Goal: Information Seeking & Learning: Check status

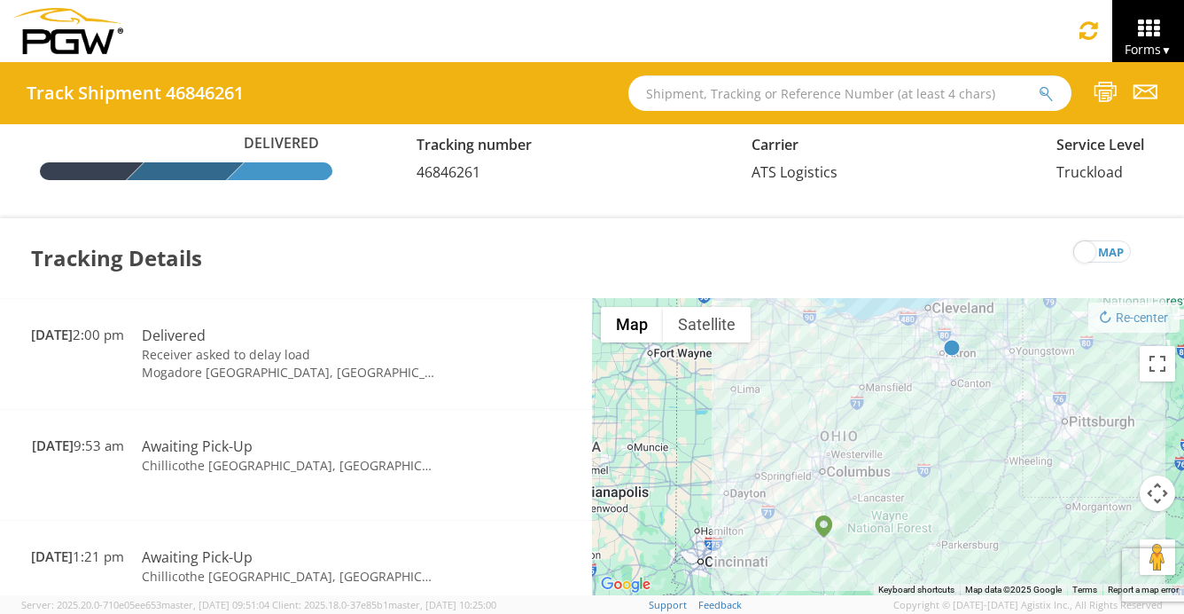
click at [805, 94] on input "text" at bounding box center [850, 92] width 443 height 35
type input "668894"
click at [1040, 92] on icon "submit" at bounding box center [1046, 94] width 15 height 16
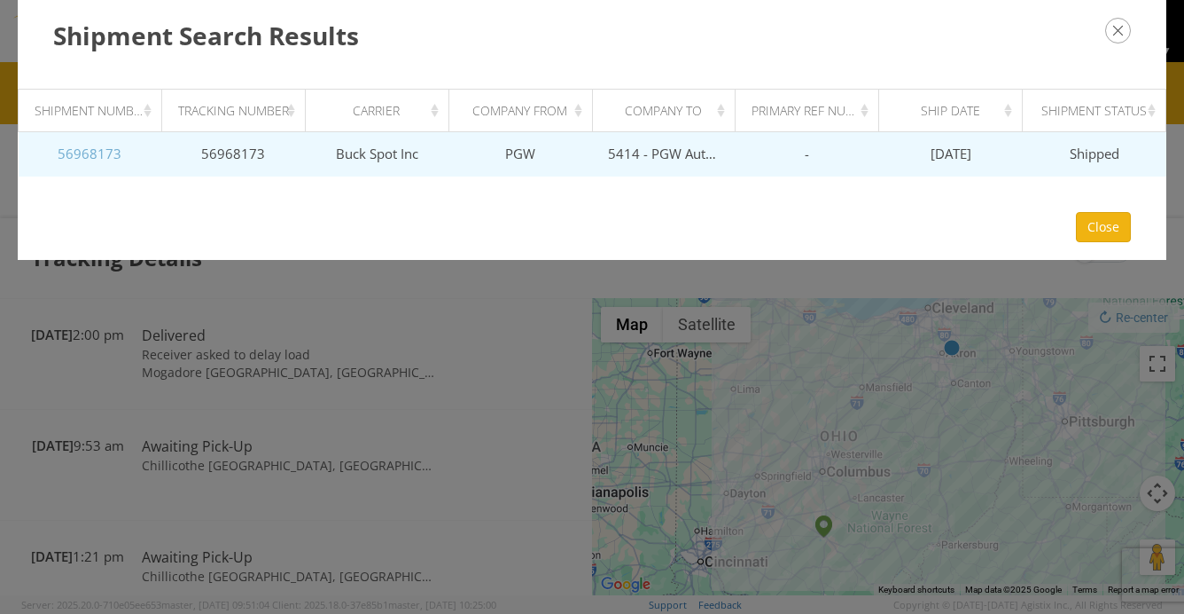
click at [87, 155] on link "56968173" at bounding box center [90, 154] width 64 height 18
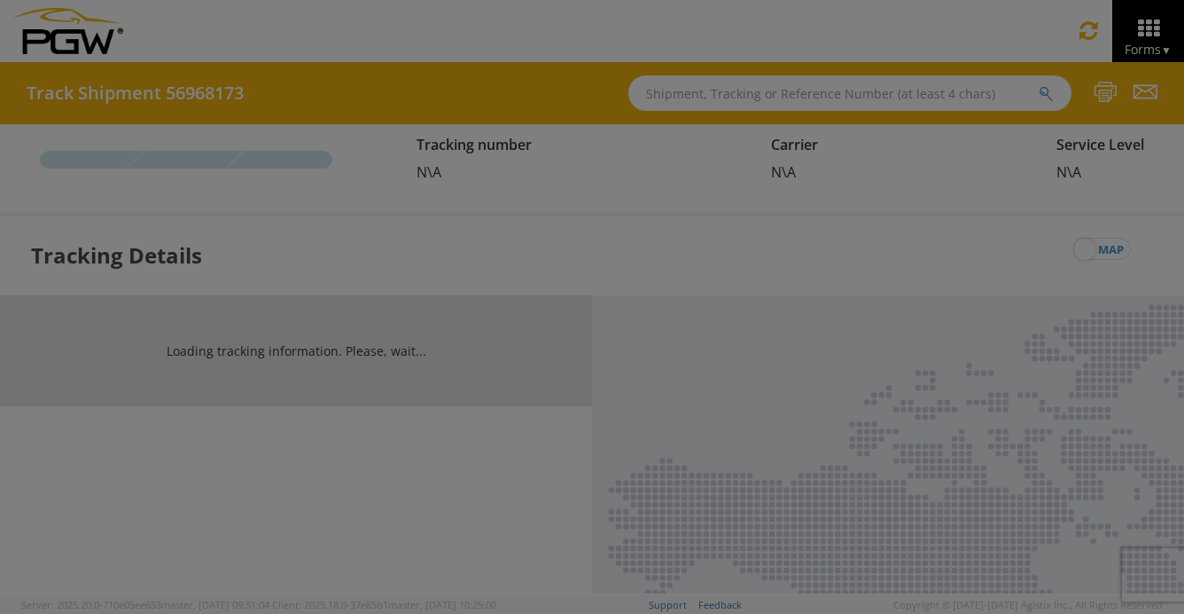
click at [87, 155] on div at bounding box center [592, 307] width 1184 height 614
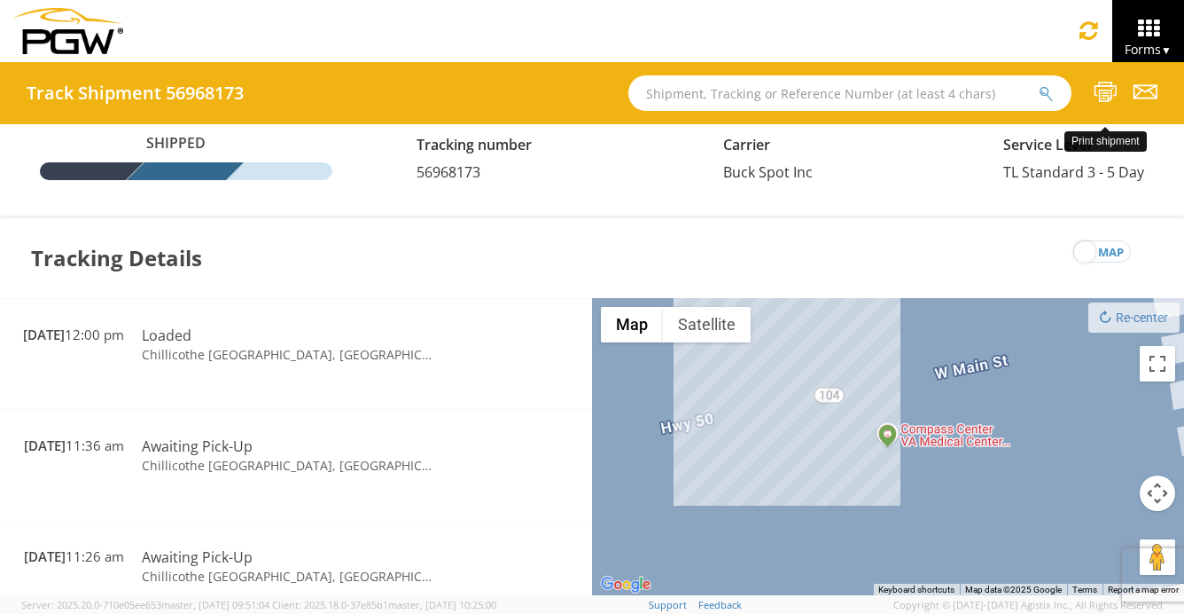
click at [1104, 94] on icon at bounding box center [1106, 92] width 24 height 22
